Goal: Contribute content: Contribute content

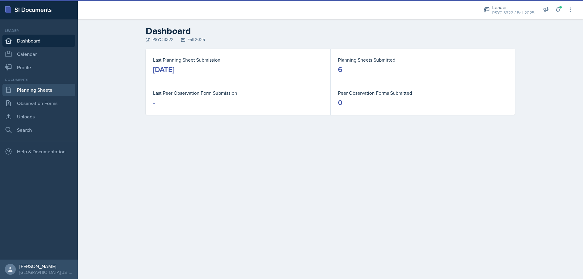
click at [39, 93] on link "Planning Sheets" at bounding box center [38, 90] width 73 height 12
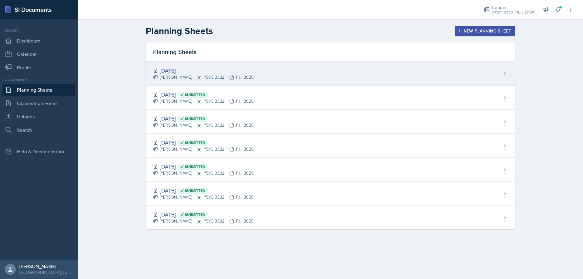
click at [181, 68] on div "[DATE]" at bounding box center [203, 71] width 101 height 8
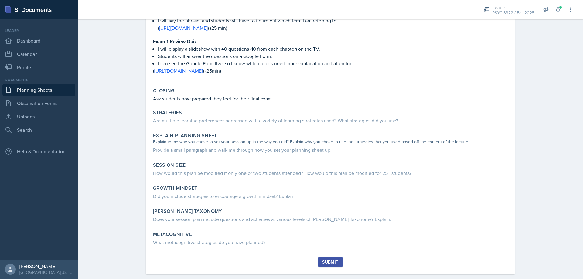
scroll to position [224, 0]
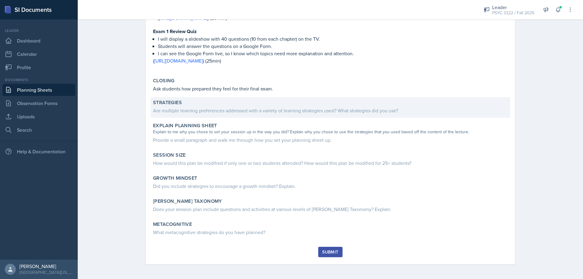
click at [208, 107] on div "Are multiple learning preferences addressed with a variety of learning strategi…" at bounding box center [330, 110] width 355 height 7
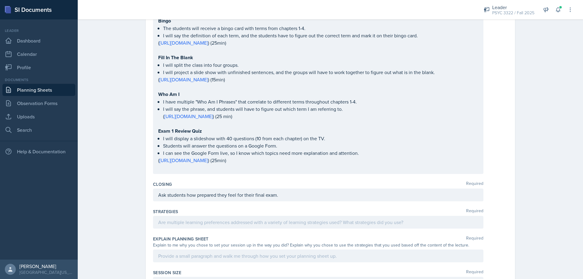
scroll to position [190, 0]
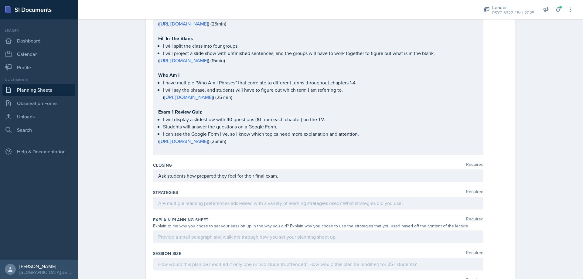
click at [204, 205] on div at bounding box center [318, 203] width 330 height 13
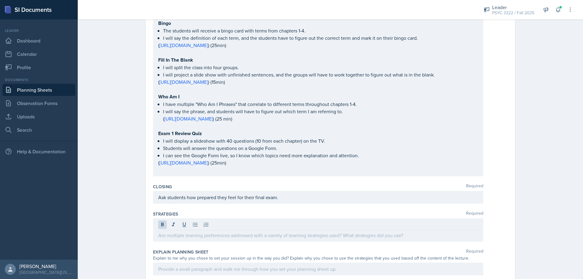
scroll to position [170, 0]
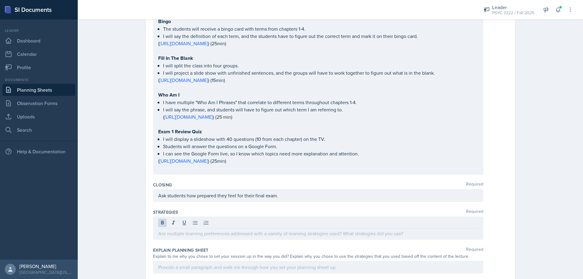
click at [213, 237] on p at bounding box center [318, 233] width 320 height 7
click at [301, 202] on div "Ask students how prepared they feel for their final exam." at bounding box center [318, 195] width 330 height 13
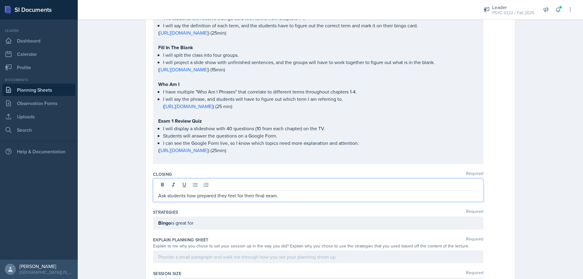
click at [291, 199] on p "Ask students how prepared they feel for their final exam." at bounding box center [318, 195] width 320 height 7
click at [205, 230] on div "Bingo is great for" at bounding box center [318, 223] width 330 height 13
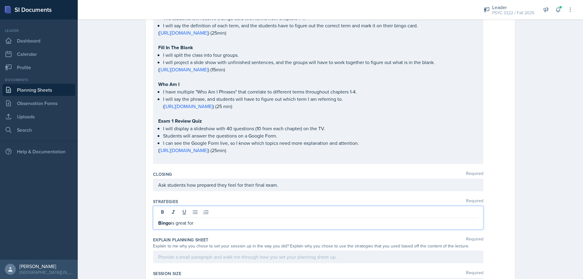
scroll to position [170, 0]
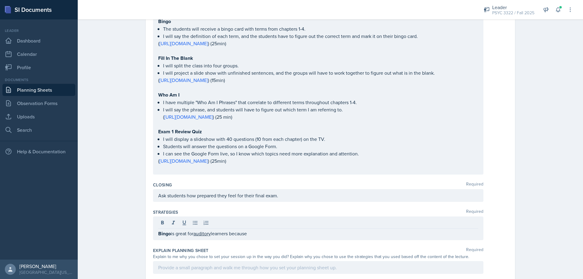
click at [284, 240] on div "Bingo is great for auditory learners because" at bounding box center [318, 229] width 330 height 24
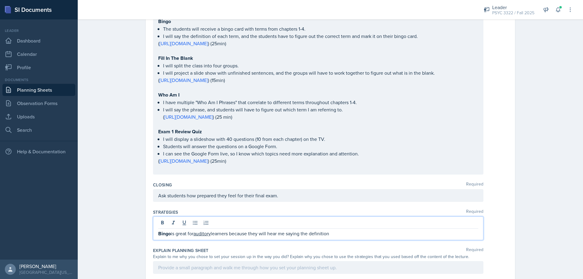
click at [364, 229] on div at bounding box center [318, 224] width 320 height 10
click at [370, 237] on p "Bingo is great for auditory learners because they will hear me saying the defin…" at bounding box center [318, 234] width 320 height 8
click at [381, 240] on div "Bingo is great for auditory learners because they will hear me saying the defin…" at bounding box center [318, 229] width 330 height 24
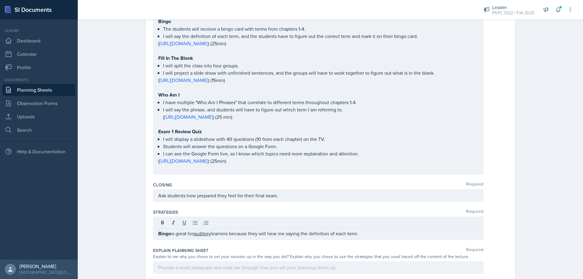
click at [378, 237] on p "Bingo is great for auditory learners because they will hear me saying the defin…" at bounding box center [318, 234] width 320 height 8
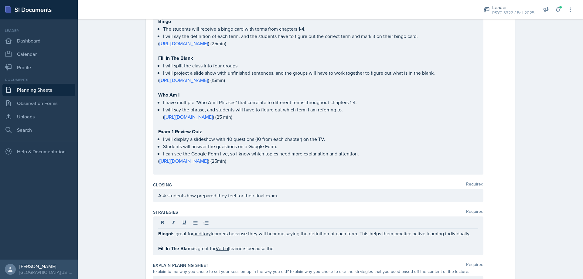
click at [308, 252] on p "Fill In The Blank is great for Verbal learners because the" at bounding box center [318, 249] width 320 height 8
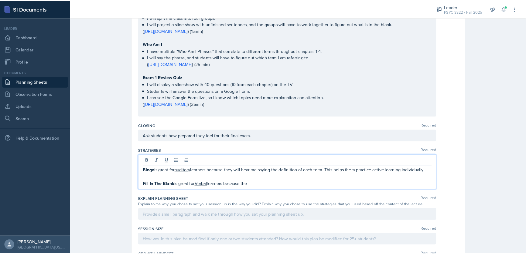
scroll to position [231, 0]
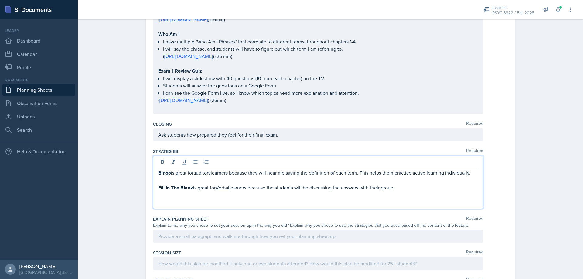
click at [0, 0] on div "verbal" at bounding box center [0, 0] width 0 height 0
click at [206, 206] on p at bounding box center [318, 202] width 320 height 7
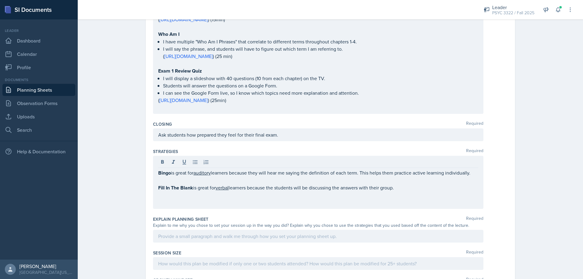
click at [202, 206] on p at bounding box center [318, 202] width 320 height 7
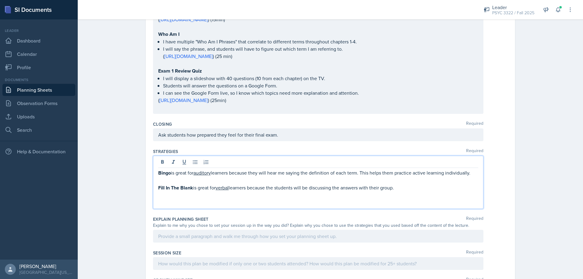
click at [167, 199] on p at bounding box center [318, 195] width 320 height 7
click at [170, 206] on p at bounding box center [318, 202] width 320 height 7
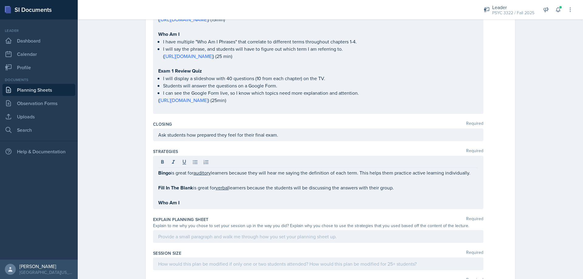
click at [227, 206] on p "Who Am I" at bounding box center [318, 203] width 320 height 8
drag, startPoint x: 212, startPoint y: 212, endPoint x: 209, endPoint y: 212, distance: 3.1
click at [212, 206] on p "Who Am I is great fo" at bounding box center [318, 203] width 320 height 8
click at [267, 206] on p "Who Am I is great for" at bounding box center [318, 203] width 320 height 8
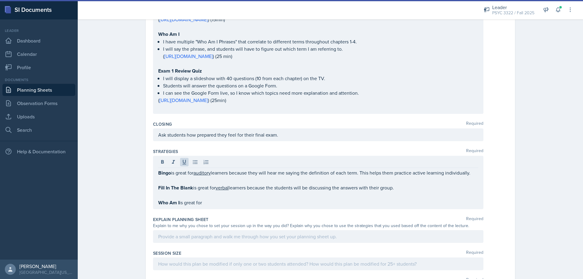
click at [215, 206] on p "Who Am I is great for" at bounding box center [318, 203] width 320 height 8
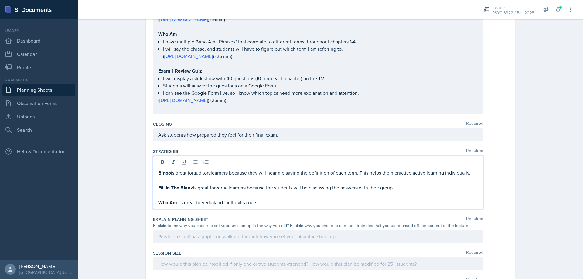
click at [0, 0] on span "Add Punctuation" at bounding box center [0, 0] width 0 height 0
click at [0, 0] on span "learners." at bounding box center [0, 0] width 0 height 0
click at [0, 0] on span "Add Punctuation" at bounding box center [0, 0] width 0 height 0
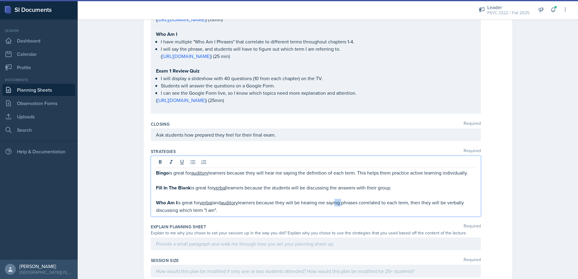
drag, startPoint x: 345, startPoint y: 211, endPoint x: 338, endPoint y: 213, distance: 6.6
click at [338, 213] on p "Who Am I is great for verbal and auditory learners because they will be hearing…" at bounding box center [316, 206] width 320 height 15
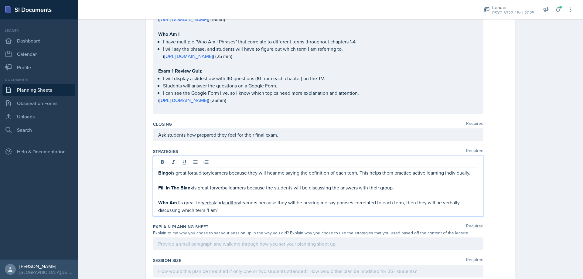
click at [0, 0] on span "and" at bounding box center [0, 0] width 0 height 0
drag, startPoint x: 236, startPoint y: 211, endPoint x: 239, endPoint y: 221, distance: 9.8
click at [237, 214] on p "Who Am I is great for verbal and auditory learners because they will be hearing…" at bounding box center [318, 206] width 320 height 15
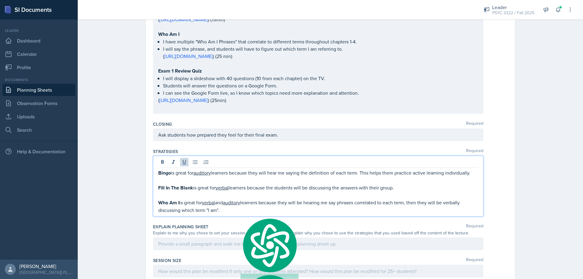
click at [227, 214] on p "Who Am I is great for verbal and auditory learners because they will be hearing…" at bounding box center [318, 206] width 320 height 15
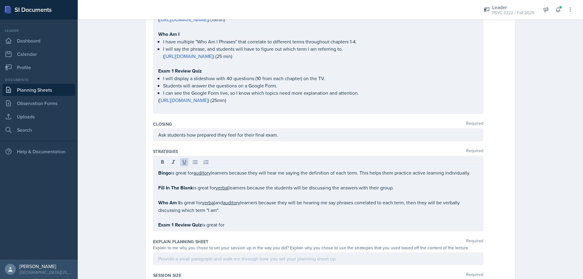
click at [227, 229] on p "Exam 1 Review Quiz is great for" at bounding box center [318, 225] width 320 height 8
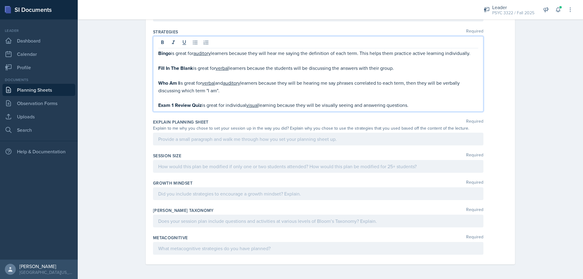
click at [201, 143] on p at bounding box center [318, 138] width 320 height 7
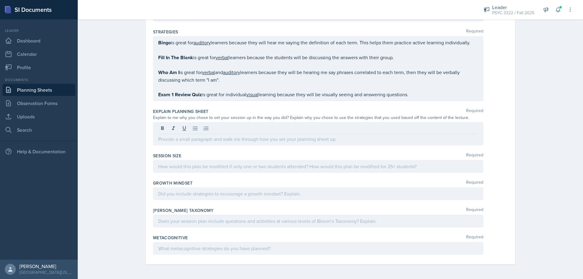
click at [191, 145] on div at bounding box center [318, 133] width 330 height 23
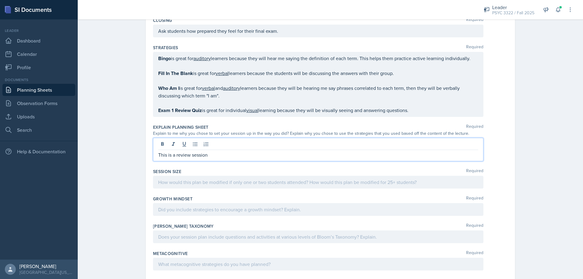
scroll to position [292, 0]
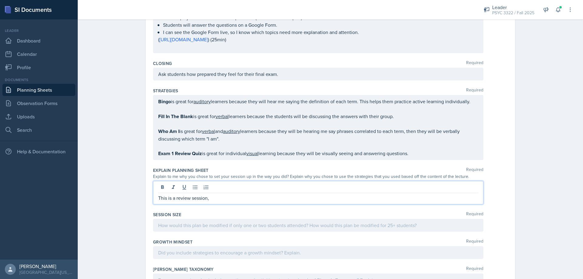
click at [0, 0] on span "Replace with" at bounding box center [0, 0] width 0 height 0
click at [0, 0] on qb-div "Replace with session." at bounding box center [0, 0] width 0 height 0
click at [305, 202] on p "This is a review session. I used Bingo because it is great" at bounding box center [318, 197] width 320 height 7
click at [0, 0] on qb-div "Replace with practice individually." at bounding box center [0, 0] width 0 height 0
click at [0, 0] on span "individually" at bounding box center [0, 0] width 0 height 0
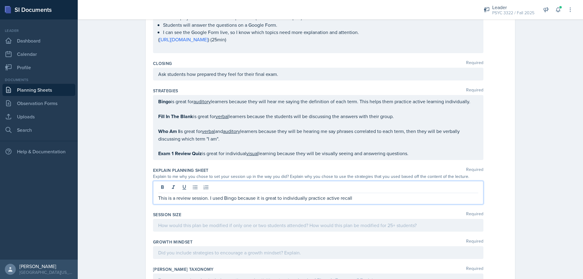
click at [367, 202] on p "This is a review session. I used Bingo because it is great to individually prac…" at bounding box center [318, 197] width 320 height 7
click at [281, 202] on p "This is a review session. I used Bingo because it is great to individually prac…" at bounding box center [318, 197] width 320 height 7
click at [324, 202] on p "This is a review session. I used Bingo because it is great for individually pra…" at bounding box center [318, 197] width 320 height 7
click at [0, 0] on qb-div "Replace with recall." at bounding box center [0, 0] width 0 height 0
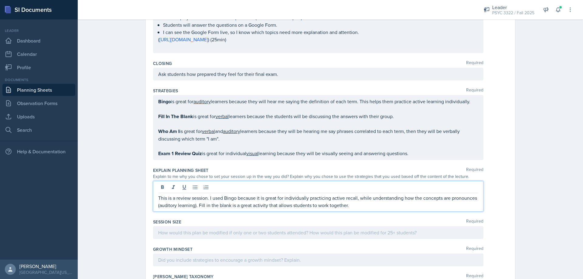
click at [0, 0] on qb-div "Remove the comma recall , while" at bounding box center [0, 0] width 0 height 0
click at [358, 209] on p "This is a review session. I used Bingo because it is great for individually pra…" at bounding box center [318, 201] width 320 height 15
click at [367, 209] on p "This is a review session. I used Bingo because it is great for individually pra…" at bounding box center [318, 201] width 320 height 15
click at [0, 0] on span "pronounced" at bounding box center [0, 0] width 0 height 0
click at [369, 209] on p "This is a review session. I used Bingo because it is great for individually pra…" at bounding box center [318, 201] width 320 height 15
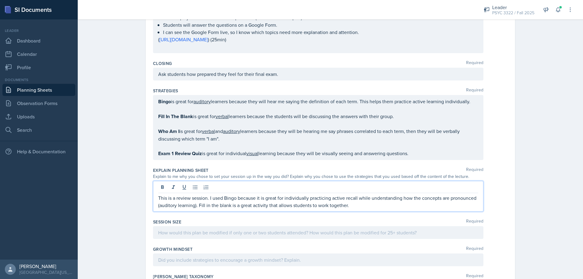
click at [352, 209] on p "This is a review session. I used Bingo because it is great for individually pra…" at bounding box center [318, 201] width 320 height 15
click at [364, 212] on div "This is a review session. I used Bingo because it is great for individually pra…" at bounding box center [318, 196] width 330 height 31
click at [229, 209] on p "This is a review session. I used Bingo because it is great for individually pra…" at bounding box center [318, 201] width 320 height 15
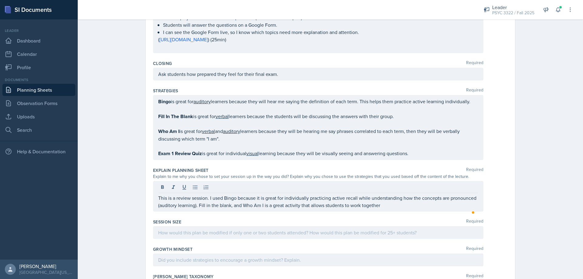
click at [406, 212] on div "This is a review session. I used Bingo because it is great for individually pra…" at bounding box center [318, 196] width 330 height 31
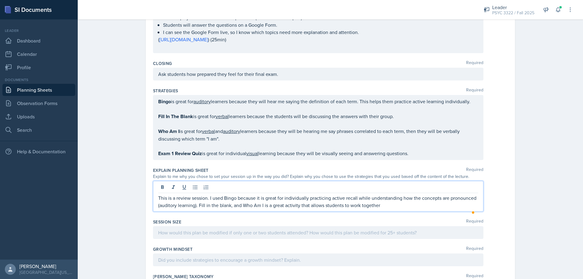
click at [392, 212] on div "This is a review session. I used Bingo because it is great for individually pra…" at bounding box center [318, 196] width 330 height 31
click at [392, 209] on p "This is a review session. I used Bingo because it is great for individually pra…" at bounding box center [318, 201] width 320 height 15
drag, startPoint x: 198, startPoint y: 211, endPoint x: 232, endPoint y: 214, distance: 34.8
click at [228, 209] on p "This is a review session. I used Bingo because it is great for individually pra…" at bounding box center [318, 201] width 320 height 15
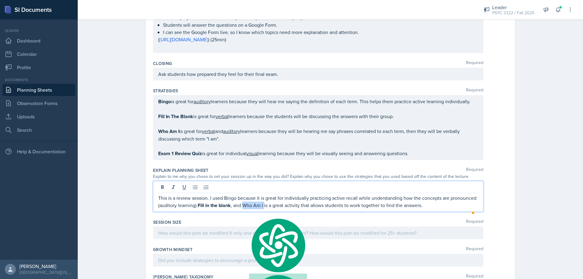
drag, startPoint x: 242, startPoint y: 212, endPoint x: 263, endPoint y: 215, distance: 21.1
click at [263, 209] on p "This is a review session. I used Bingo because it is great for individually pra…" at bounding box center [318, 201] width 320 height 15
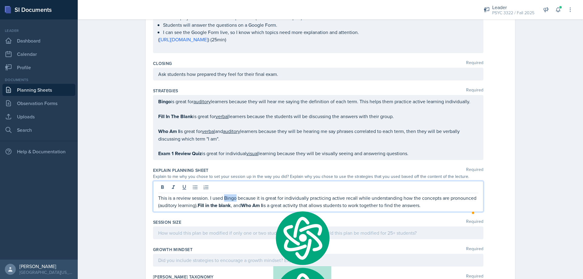
drag, startPoint x: 222, startPoint y: 205, endPoint x: 235, endPoint y: 206, distance: 12.5
click at [235, 206] on p "This is a review session. I used Bingo because it is great for individually pra…" at bounding box center [318, 201] width 320 height 15
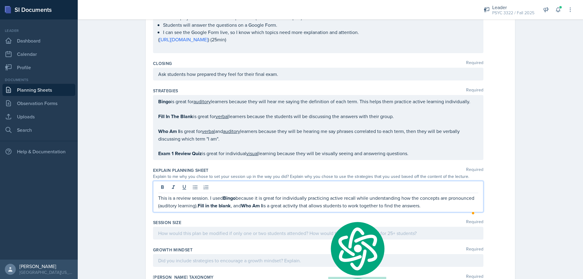
click at [445, 210] on p "This is a review session. I used Bingo because it is great for individually pra…" at bounding box center [318, 201] width 320 height 15
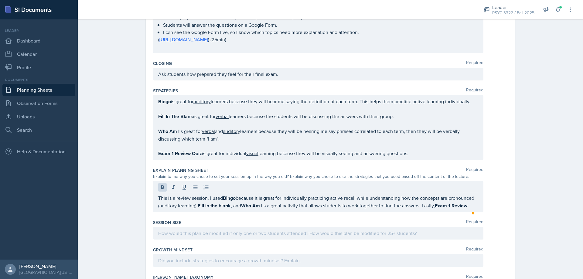
click at [466, 209] on strong "Exam 1 Review" at bounding box center [451, 205] width 32 height 7
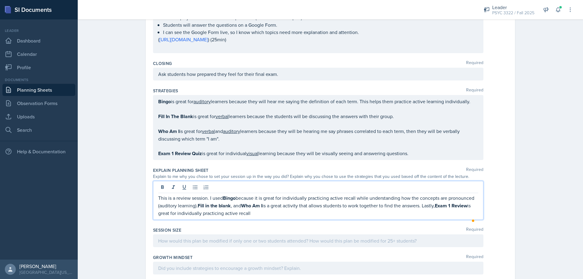
click at [0, 0] on span "Replace with" at bounding box center [0, 0] width 0 height 0
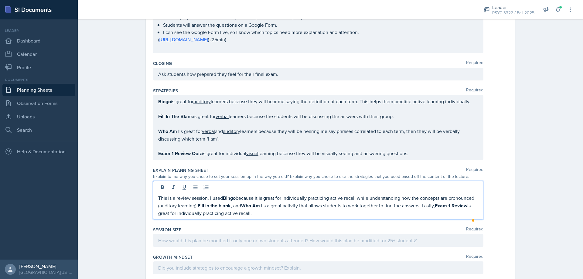
click at [255, 212] on p "This is a review session. I used Bingo because it is great for individually pra…" at bounding box center [318, 205] width 320 height 22
click at [0, 0] on span "Add Punctuation" at bounding box center [0, 0] width 0 height 0
click at [0, 0] on qb-div "Replace with structured similarly." at bounding box center [0, 0] width 0 height 0
drag, startPoint x: 187, startPoint y: 244, endPoint x: 190, endPoint y: 254, distance: 10.5
click at [187, 247] on div "Session Size Required" at bounding box center [330, 237] width 355 height 27
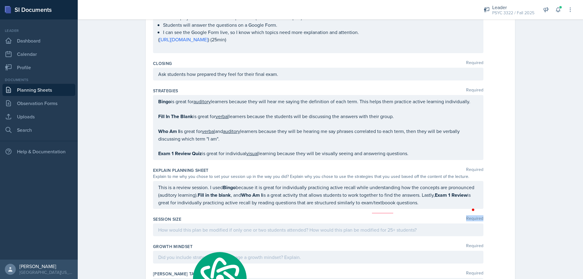
click at [194, 256] on img at bounding box center [219, 279] width 58 height 56
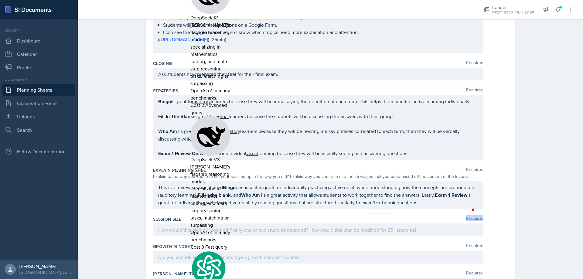
click at [171, 234] on div at bounding box center [318, 230] width 330 height 13
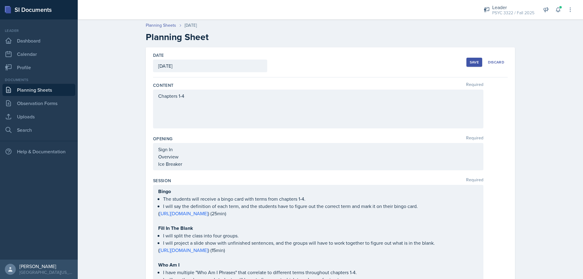
scroll to position [0, 0]
click at [467, 60] on button "Save" at bounding box center [474, 62] width 16 height 9
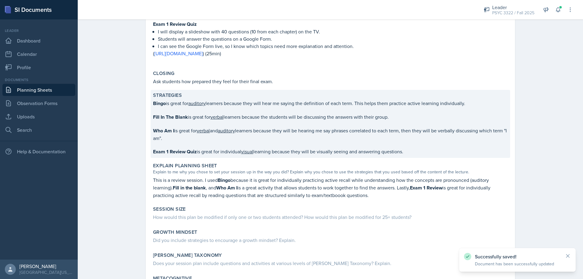
scroll to position [285, 0]
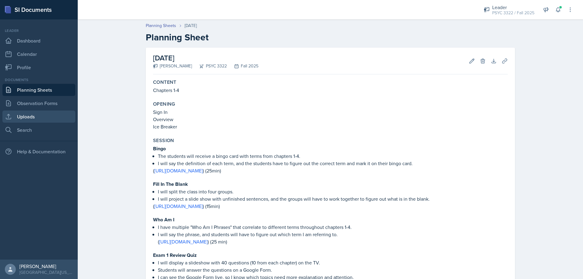
click at [36, 116] on link "Uploads" at bounding box center [38, 117] width 73 height 12
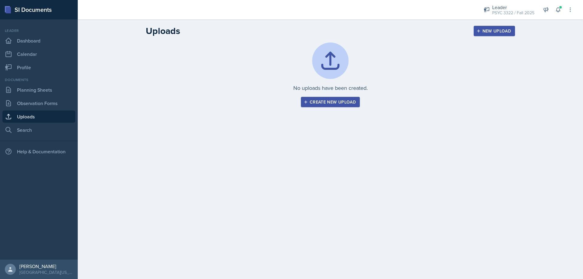
click at [332, 104] on div "Create new upload" at bounding box center [330, 102] width 51 height 5
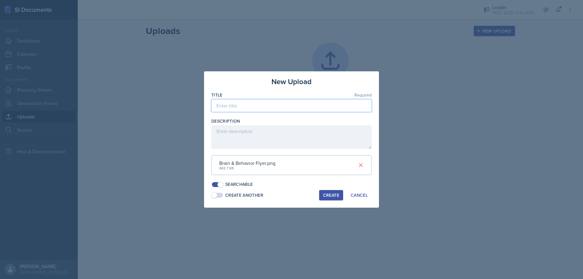
click at [250, 107] on input at bounding box center [291, 105] width 160 height 13
type input "Brain & Behavior Flyer"
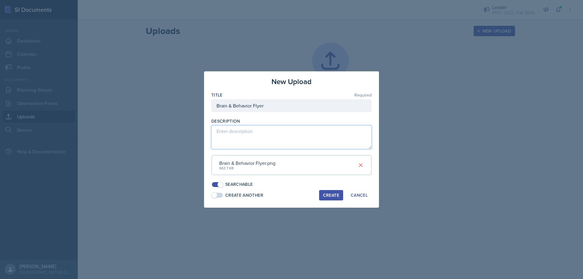
drag, startPoint x: 295, startPoint y: 140, endPoint x: 299, endPoint y: 145, distance: 6.3
click at [294, 139] on textarea at bounding box center [291, 137] width 160 height 24
type textarea "A"
type textarea "Flyer advertising Brain & Behavior"
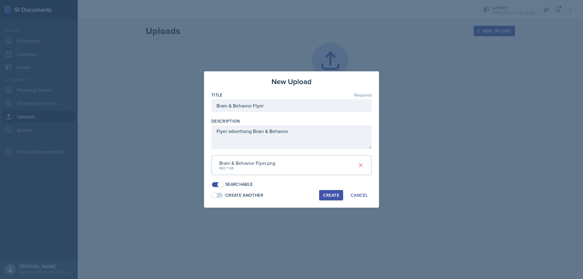
click at [328, 194] on div "Create" at bounding box center [331, 195] width 16 height 5
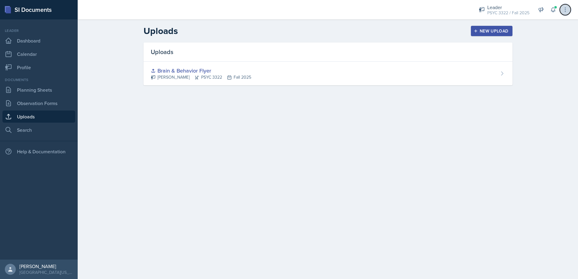
click at [567, 11] on icon at bounding box center [566, 10] width 6 height 6
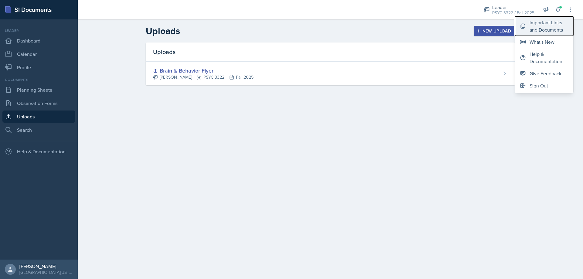
click at [540, 25] on div "Important Links and Documents" at bounding box center [549, 26] width 39 height 15
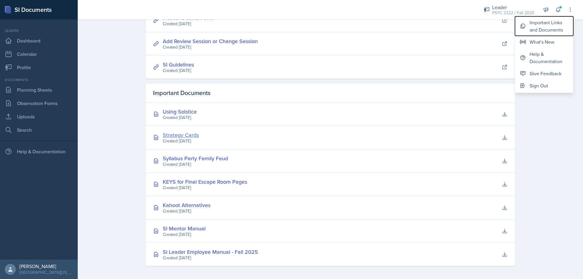
scroll to position [148, 0]
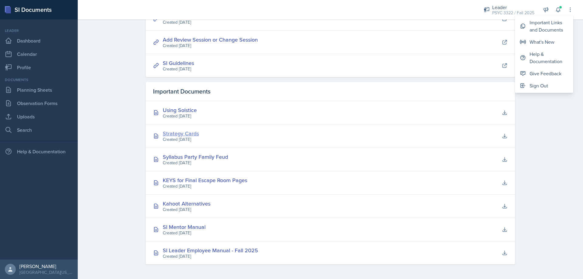
click at [193, 132] on div "Strategy Cards" at bounding box center [181, 133] width 36 height 8
